Goal: Task Accomplishment & Management: Manage account settings

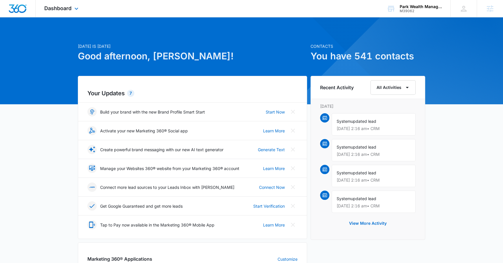
click at [56, 3] on div "Dashboard Apps Reputation Websites Forms CRM Email Social Payments POS Content …" at bounding box center [62, 8] width 53 height 17
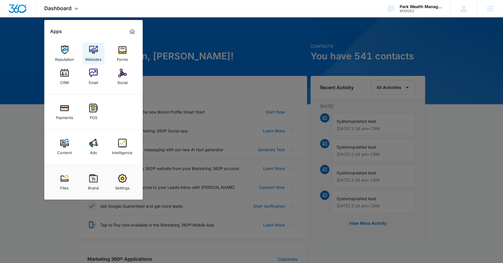
click at [100, 53] on link "Websites" at bounding box center [93, 54] width 22 height 22
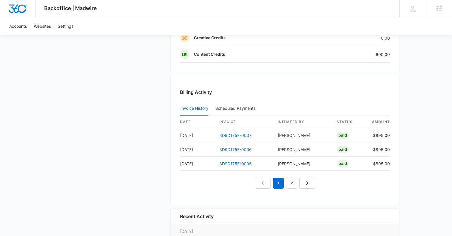
scroll to position [502, 0]
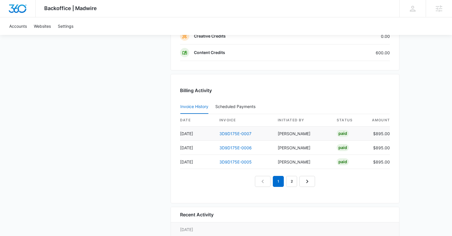
click at [231, 137] on td "3D9D175E-0007" at bounding box center [244, 134] width 58 height 14
click at [236, 132] on link "3D9D175E-0007" at bounding box center [235, 133] width 32 height 5
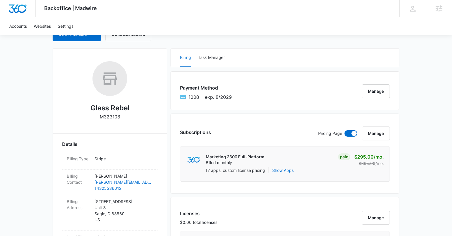
scroll to position [68, 0]
click at [371, 90] on button "Manage" at bounding box center [376, 91] width 28 height 14
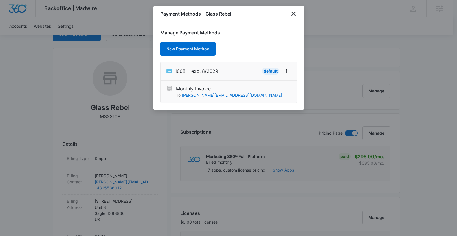
click at [289, 15] on div "Payment Methods – Glass Rebel" at bounding box center [228, 14] width 150 height 16
click at [290, 14] on icon "close" at bounding box center [293, 13] width 7 height 7
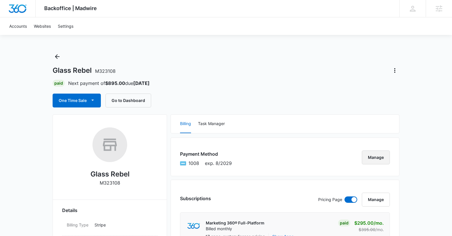
scroll to position [0, 0]
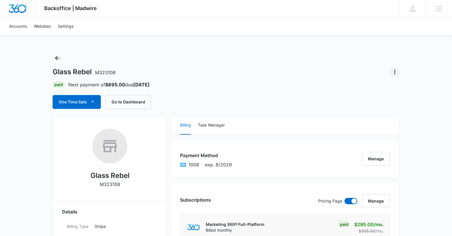
click at [391, 70] on button "Actions" at bounding box center [394, 71] width 9 height 9
click at [416, 86] on div "Close Account" at bounding box center [411, 88] width 27 height 4
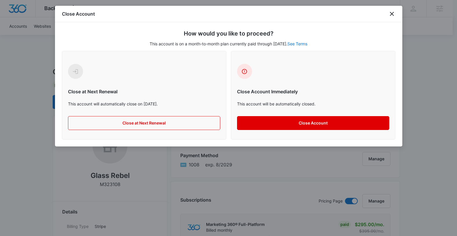
click at [292, 119] on button "Close Account" at bounding box center [313, 123] width 152 height 14
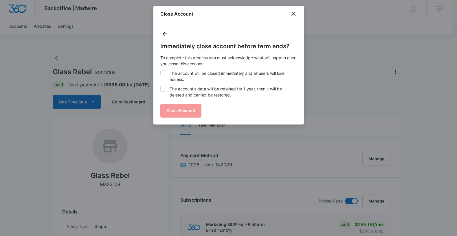
click at [188, 76] on label "The account will be closed immediately and all users will lose access." at bounding box center [228, 76] width 136 height 12
click at [161, 71] on input "The account will be closed immediately and all users will lose access." at bounding box center [160, 70] width 0 height 0
checkbox input "true"
click at [181, 108] on div "Immediately close account before term ends? To complete this process you must a…" at bounding box center [228, 80] width 136 height 76
click at [163, 86] on div at bounding box center [163, 89] width 6 height 6
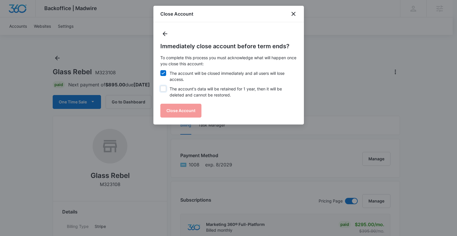
click at [161, 86] on input "The account's data will be retained for 1 year, then it will be deleted and can…" at bounding box center [160, 86] width 0 height 0
checkbox input "true"
click at [174, 108] on button "Close Account" at bounding box center [180, 111] width 41 height 14
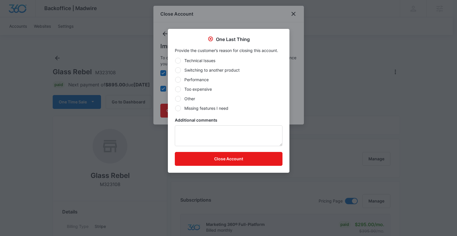
click at [190, 91] on label "Too expensive" at bounding box center [229, 89] width 108 height 6
click at [175, 89] on input "Too expensive" at bounding box center [175, 89] width 0 height 0
radio input "true"
click at [213, 159] on button "Close Account" at bounding box center [229, 159] width 108 height 14
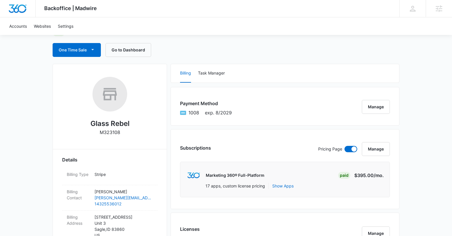
scroll to position [52, 0]
click at [348, 150] on span at bounding box center [351, 149] width 13 height 6
click at [345, 146] on input "checkbox" at bounding box center [344, 145] width 0 height 0
click at [352, 150] on span at bounding box center [351, 149] width 13 height 6
click at [345, 146] on input "checkbox" at bounding box center [344, 145] width 0 height 0
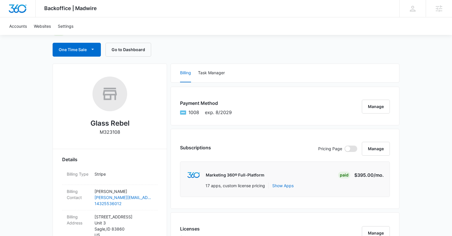
checkbox input "true"
